Goal: Task Accomplishment & Management: Manage account settings

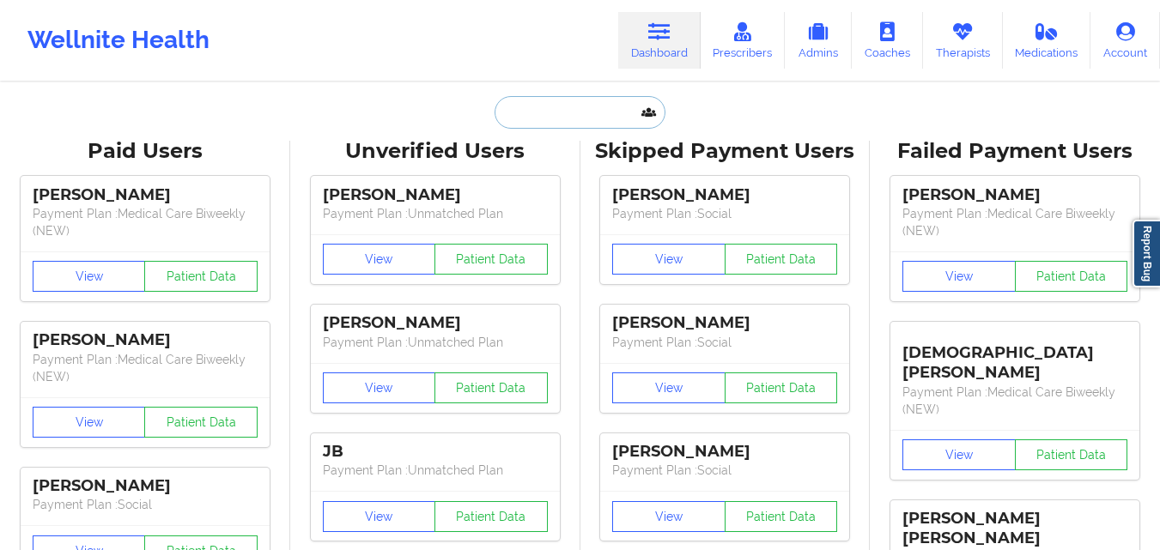
click at [596, 106] on input "text" at bounding box center [579, 112] width 170 height 33
paste input "[PERSON_NAME]"
type input "[PERSON_NAME]"
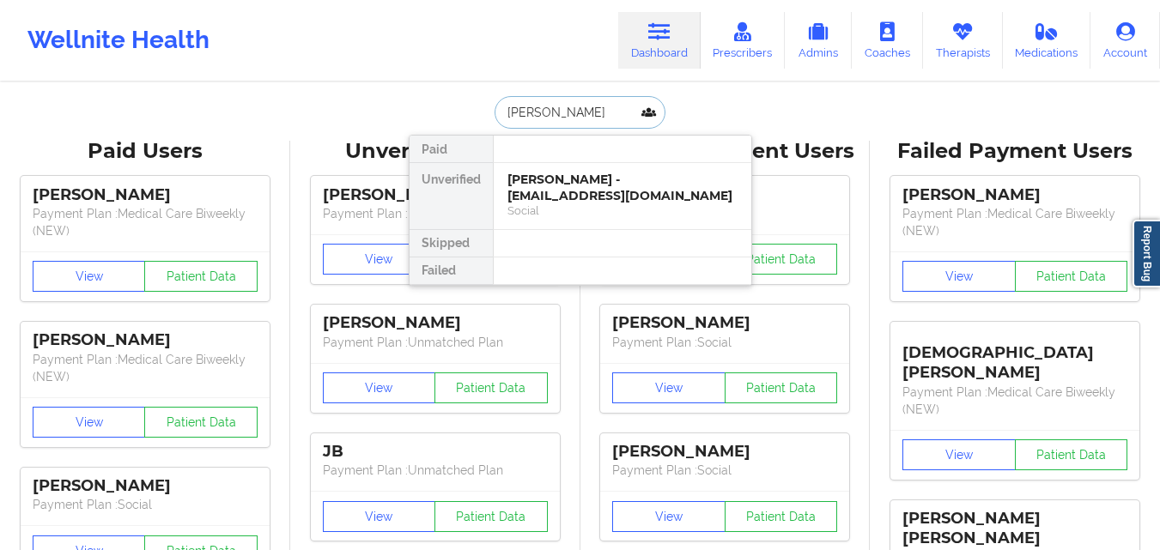
click at [620, 194] on div "[PERSON_NAME] - [EMAIL_ADDRESS][DOMAIN_NAME]" at bounding box center [622, 188] width 230 height 32
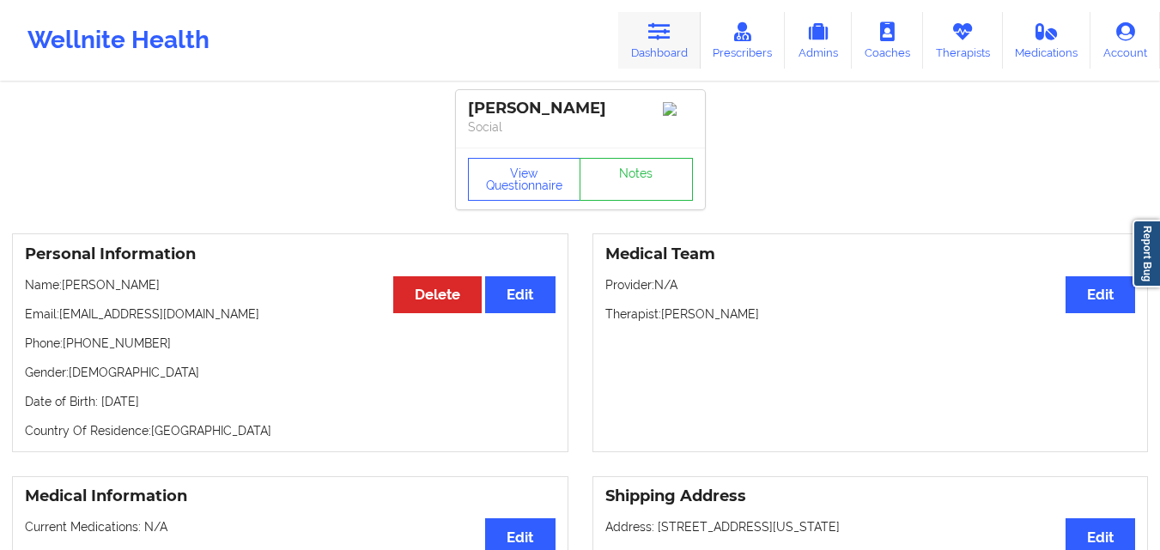
click at [666, 19] on link "Dashboard" at bounding box center [659, 40] width 82 height 57
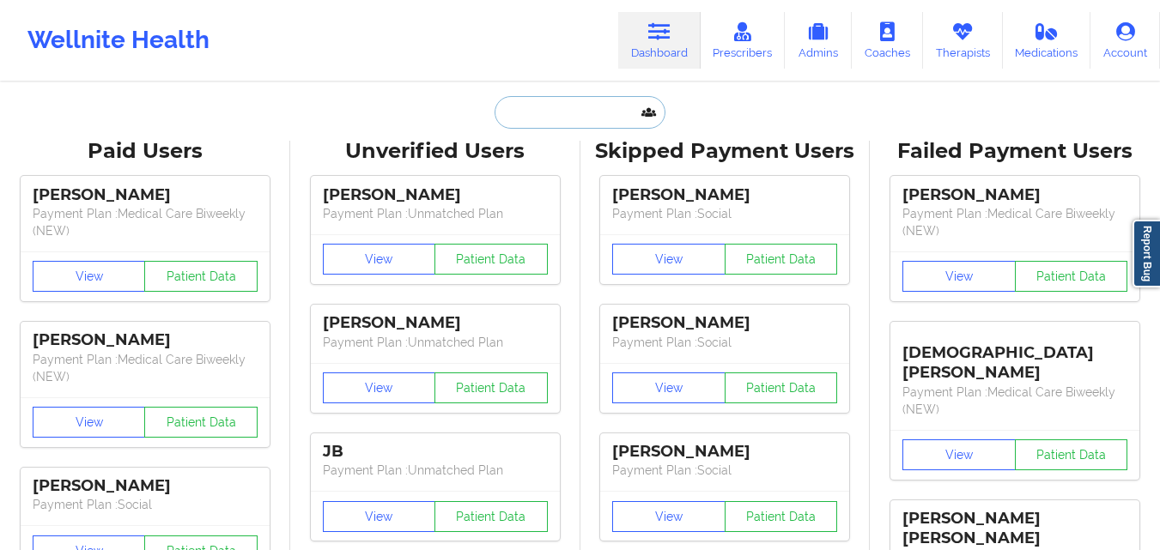
click at [562, 111] on input "text" at bounding box center [579, 112] width 170 height 33
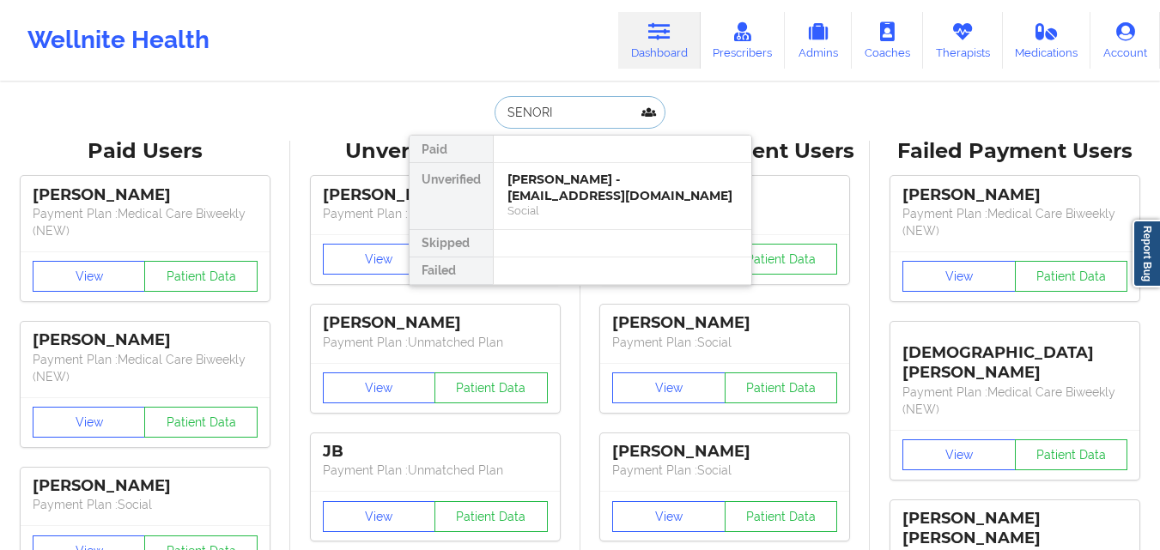
type input "SENORIA"
click at [557, 171] on div "[PERSON_NAME] - [EMAIL_ADDRESS][DOMAIN_NAME] Social" at bounding box center [622, 196] width 257 height 66
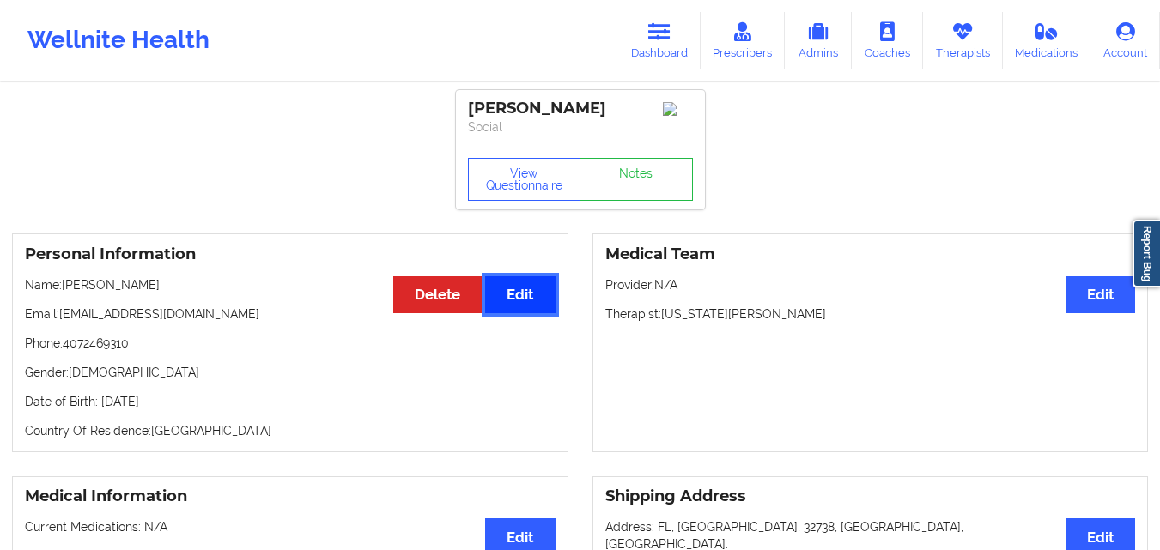
click at [528, 300] on button "Edit" at bounding box center [520, 294] width 70 height 37
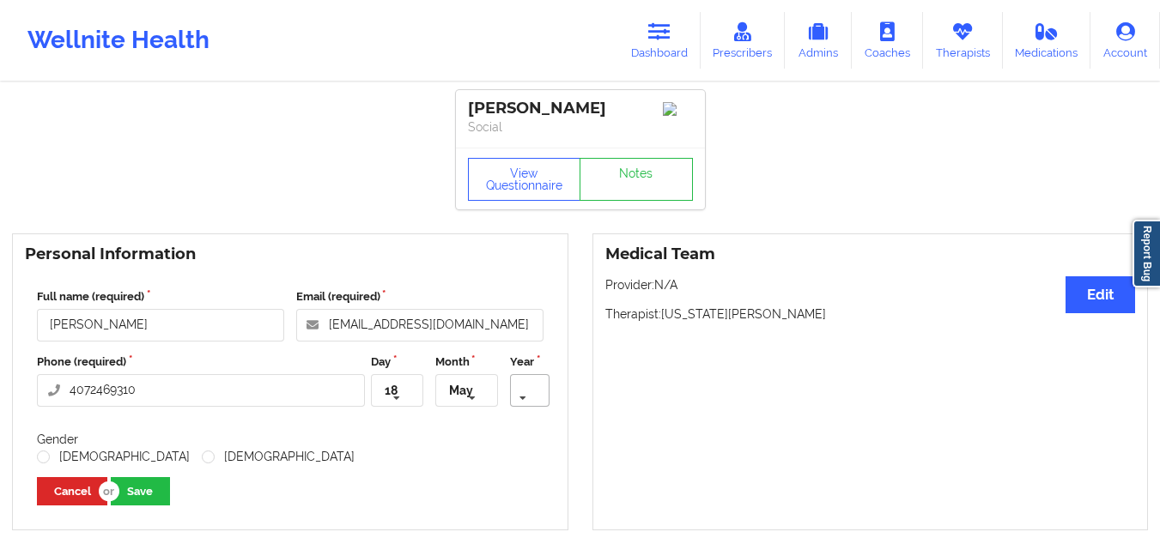
click at [536, 398] on input "text" at bounding box center [530, 390] width 37 height 31
type input "1990"
click at [515, 432] on span "1990" at bounding box center [511, 425] width 27 height 14
click at [110, 471] on div "Full name (required) [PERSON_NAME] Email (required) [EMAIL_ADDRESS][DOMAIN_NAME…" at bounding box center [290, 396] width 530 height 241
click at [202, 463] on label "[DEMOGRAPHIC_DATA]" at bounding box center [278, 457] width 153 height 15
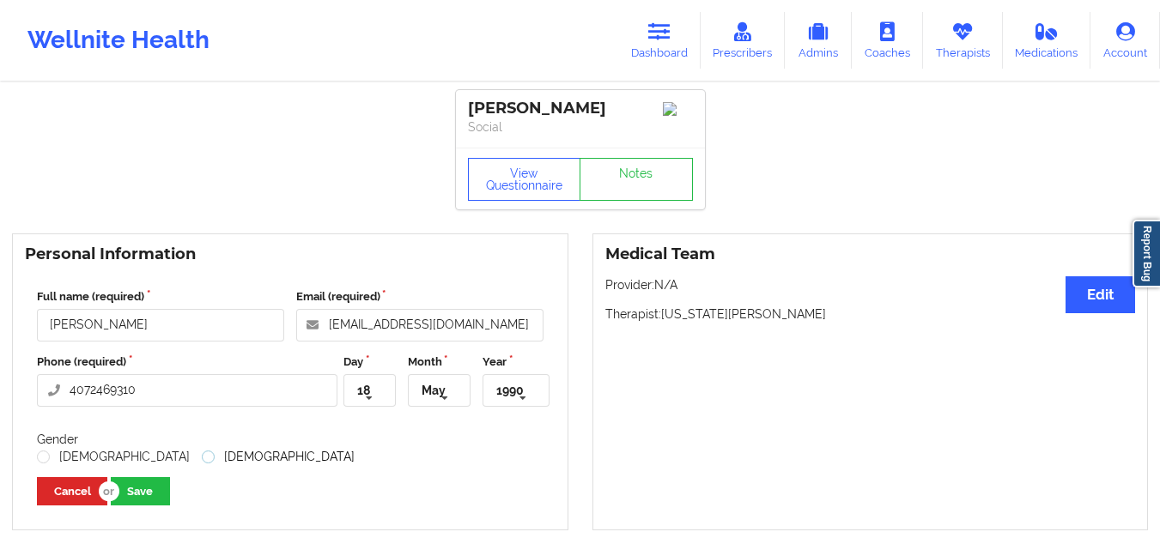
click at [202, 463] on input "[DEMOGRAPHIC_DATA]" at bounding box center [209, 457] width 15 height 15
radio input "true"
click at [145, 487] on button "Save" at bounding box center [140, 491] width 59 height 28
